Goal: Information Seeking & Learning: Learn about a topic

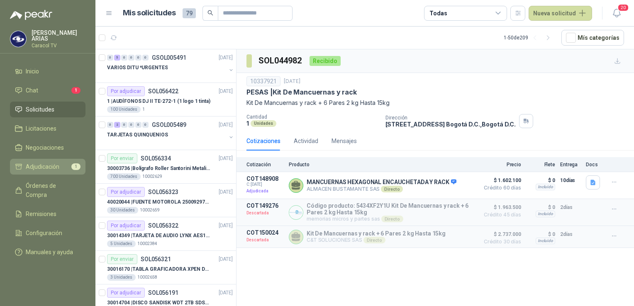
click at [53, 163] on span "Adjudicación" at bounding box center [43, 166] width 34 height 9
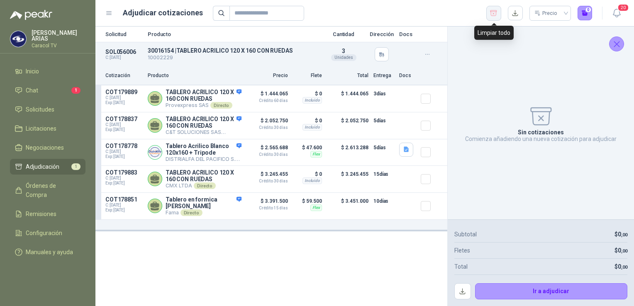
click at [495, 15] on icon "button" at bounding box center [494, 13] width 8 height 8
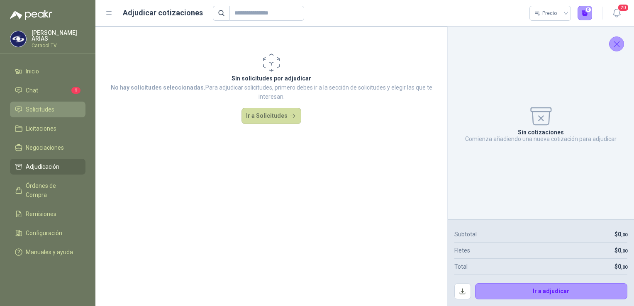
click at [39, 107] on span "Solicitudes" at bounding box center [40, 109] width 29 height 9
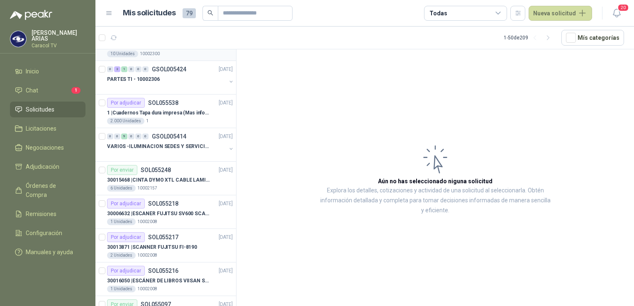
scroll to position [498, 0]
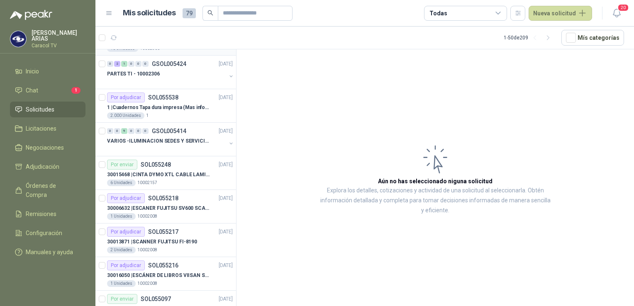
click at [141, 205] on p "30006632 | ESCANER FUJITSU SV600 SCANSNAP" at bounding box center [158, 209] width 103 height 8
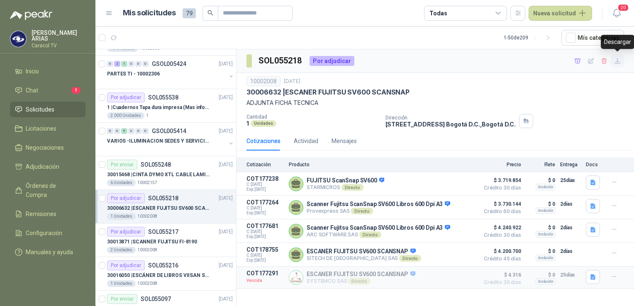
click at [617, 60] on icon "button" at bounding box center [617, 61] width 7 height 7
click at [553, 93] on div "30006632 | ESCANER FUJITSU SV600 SCANSNAP" at bounding box center [435, 92] width 378 height 9
click at [579, 60] on icon "button" at bounding box center [577, 61] width 7 height 7
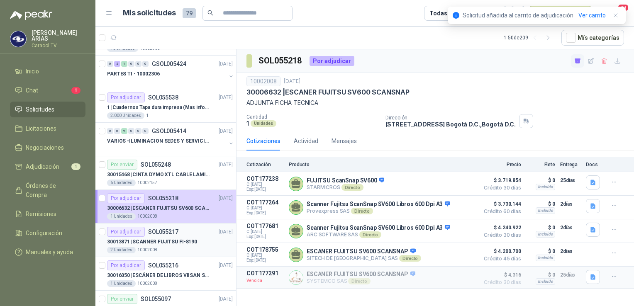
click at [159, 243] on p "30013871 | SCANNER FUJITSU FI-8190" at bounding box center [152, 242] width 90 height 8
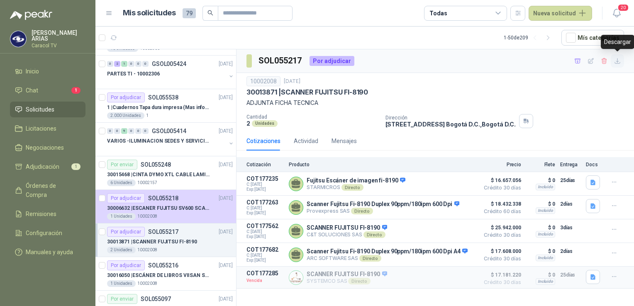
click at [618, 58] on icon "button" at bounding box center [617, 61] width 7 height 7
click at [581, 104] on p "ADJUNTA FICHA TECNICA" at bounding box center [435, 102] width 378 height 9
click at [578, 61] on icon "button" at bounding box center [577, 61] width 7 height 7
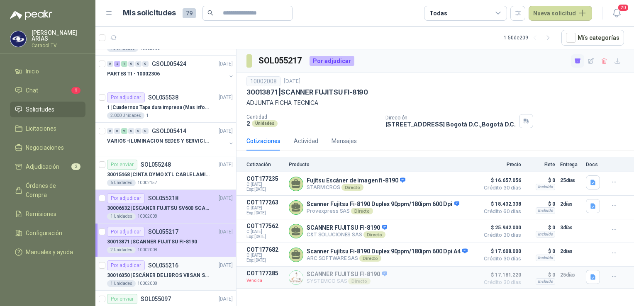
click at [160, 277] on p "30016050 | ESCÁNER DE LIBROS VIISAN S21" at bounding box center [158, 276] width 103 height 8
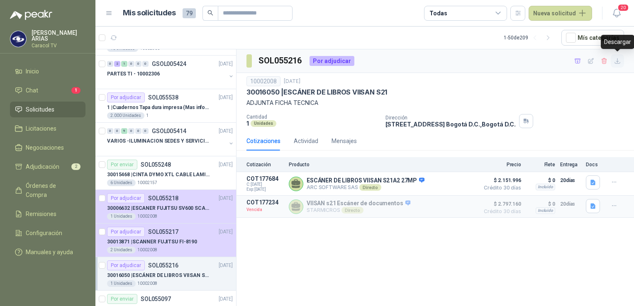
click at [614, 63] on icon "button" at bounding box center [617, 61] width 7 height 7
click at [578, 61] on icon "button" at bounding box center [577, 61] width 7 height 7
